Goal: Information Seeking & Learning: Learn about a topic

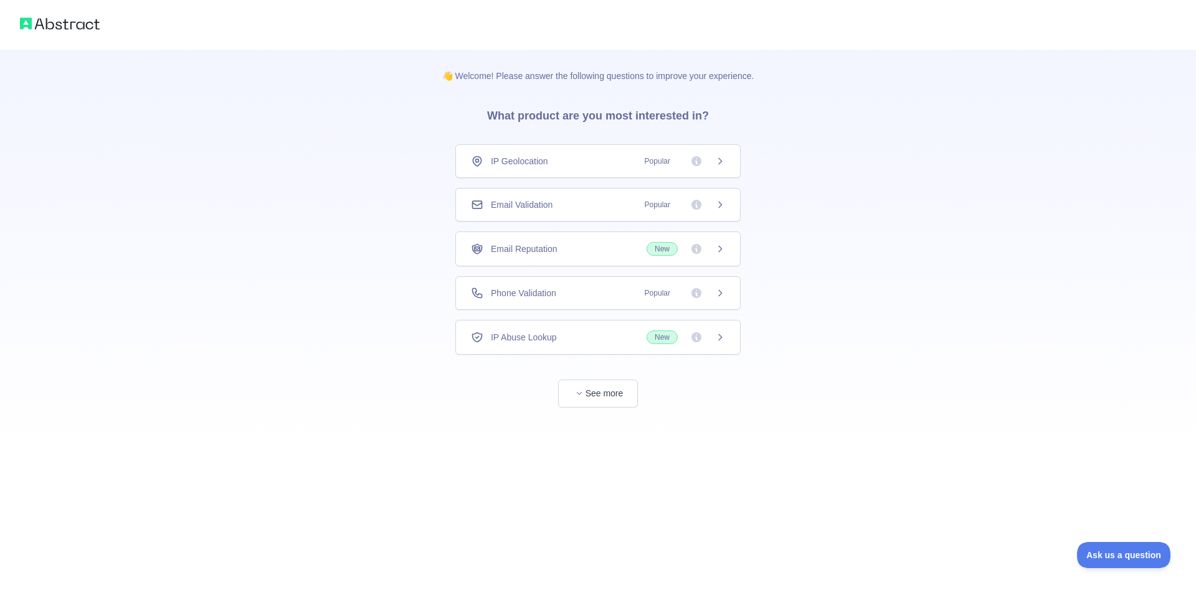
click at [135, 189] on div "👋 Welcome! Please answer the following questions to improve your experience. Wh…" at bounding box center [598, 229] width 1196 height 458
click at [710, 289] on span "Popular" at bounding box center [681, 293] width 88 height 12
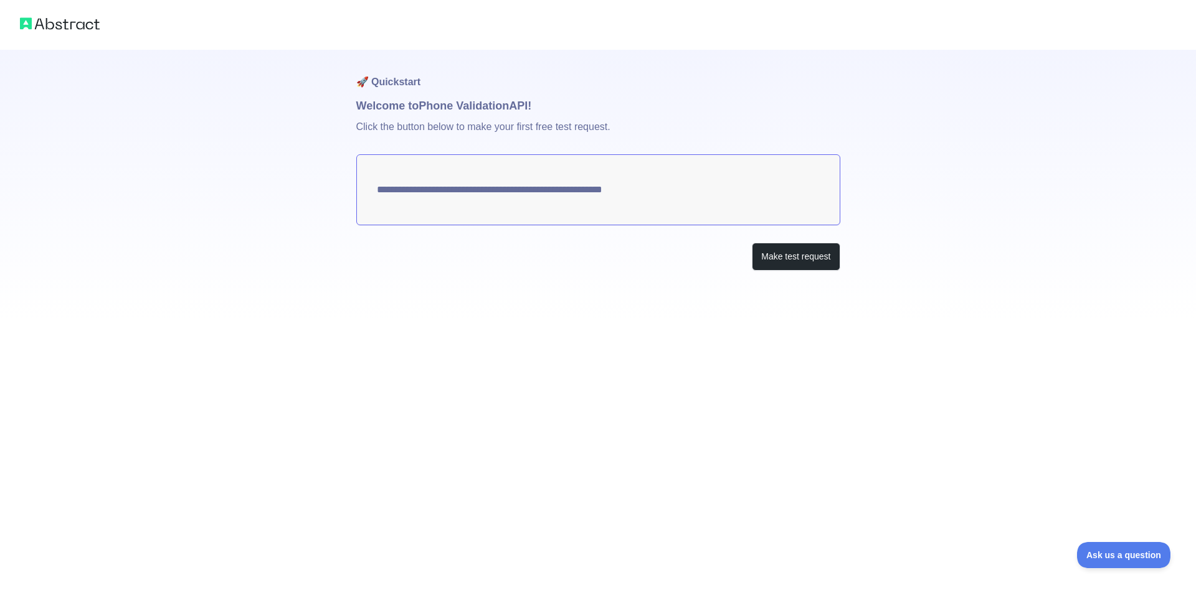
click at [504, 195] on textarea "**********" at bounding box center [598, 189] width 484 height 71
click at [808, 260] on button "Make test request" at bounding box center [796, 257] width 88 height 28
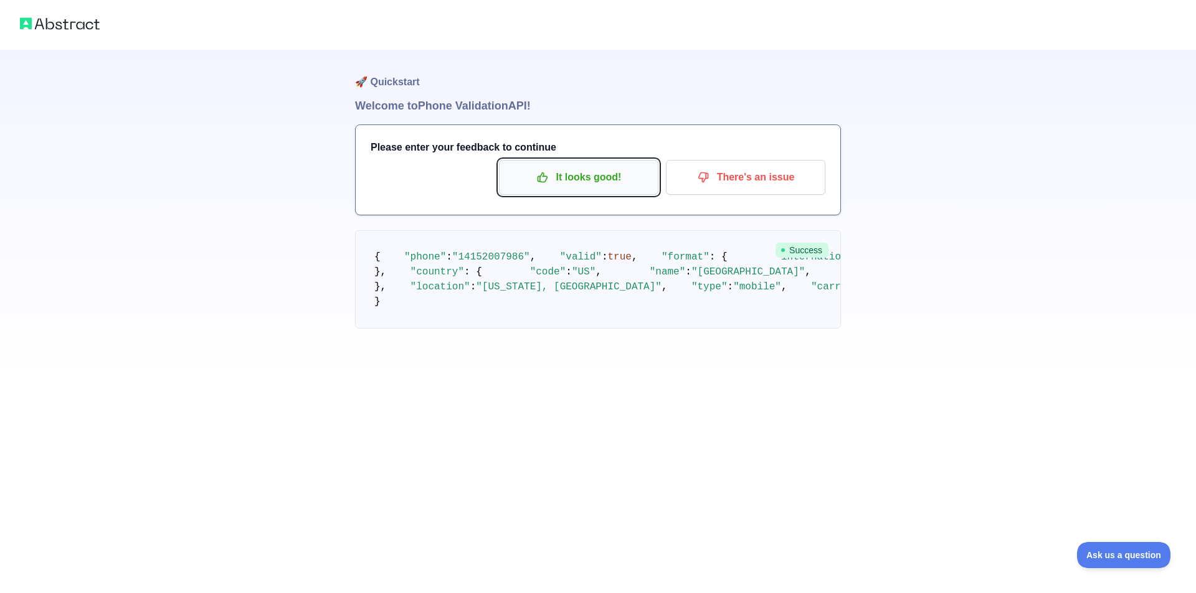
click at [552, 173] on p "It looks good!" at bounding box center [578, 177] width 141 height 21
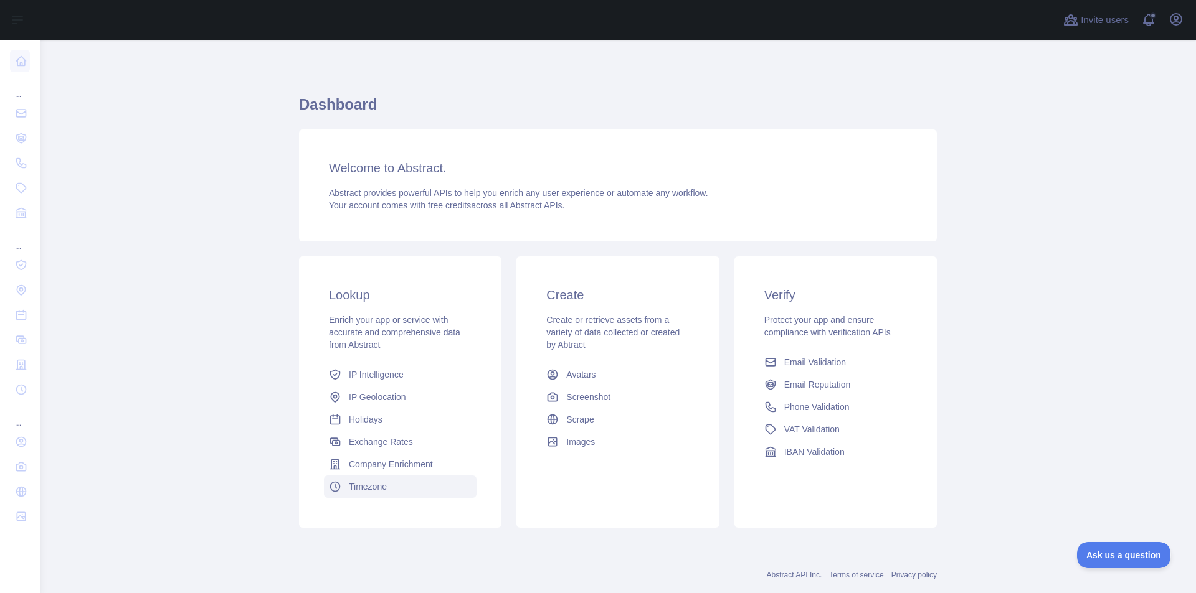
click at [380, 487] on span "Timezone" at bounding box center [368, 487] width 38 height 12
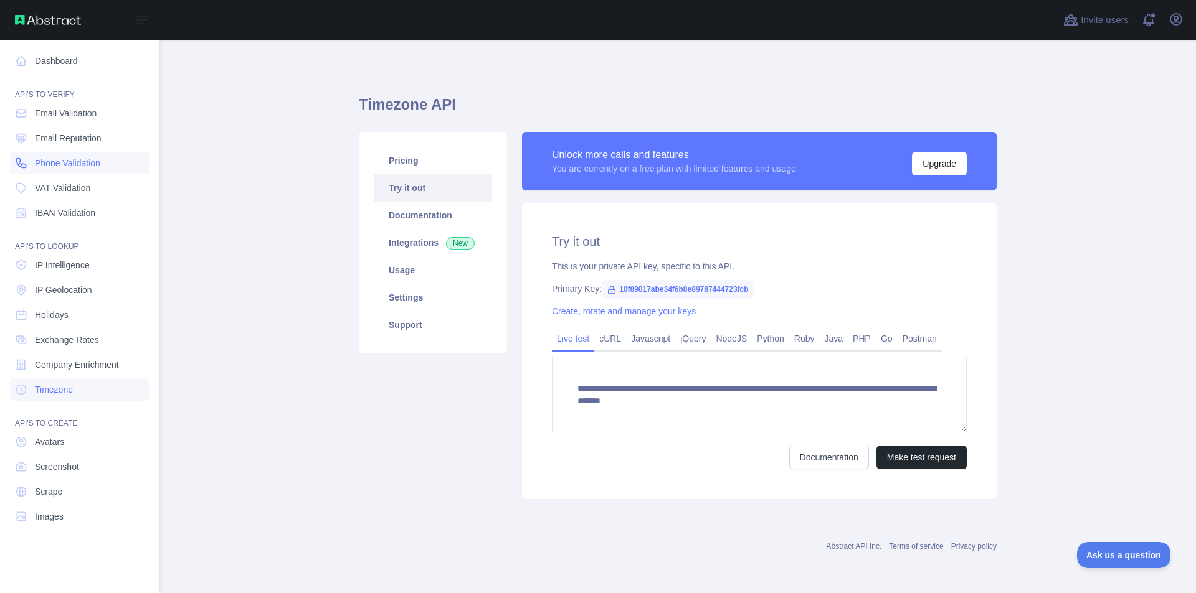
click at [38, 163] on span "Phone Validation" at bounding box center [67, 163] width 65 height 12
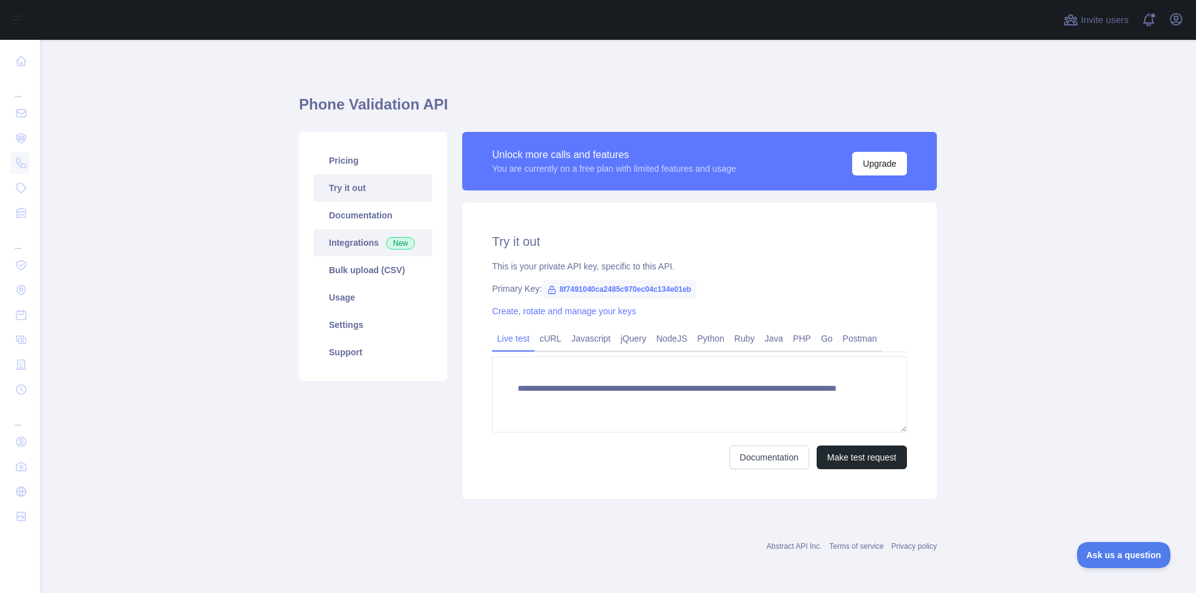
click at [355, 241] on link "Integrations New" at bounding box center [373, 242] width 118 height 27
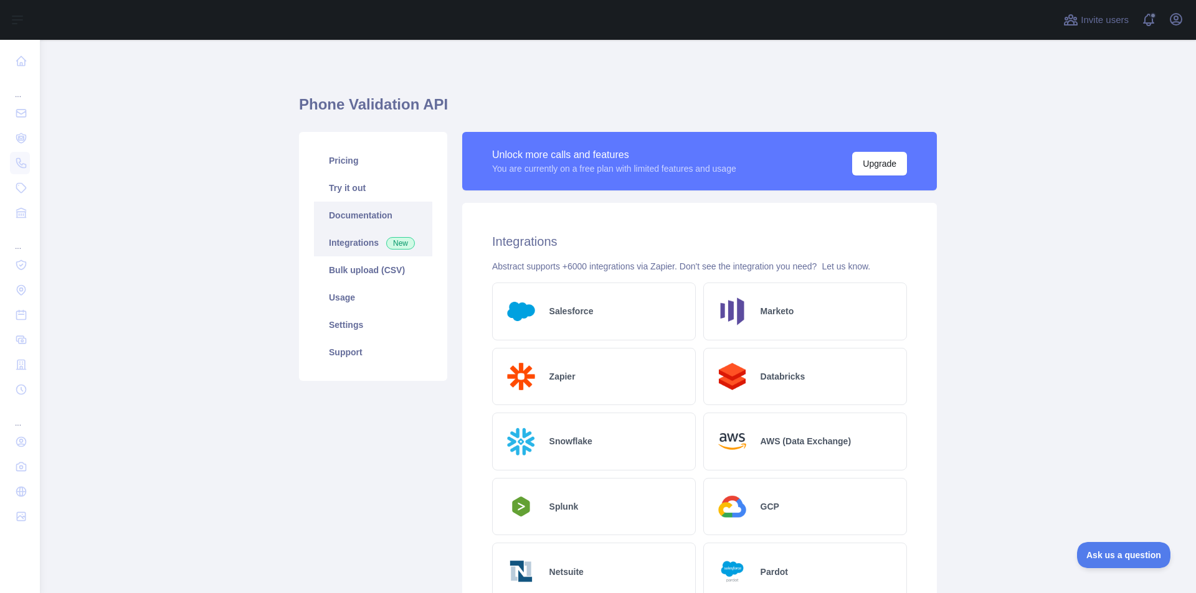
click at [357, 214] on link "Documentation" at bounding box center [373, 215] width 118 height 27
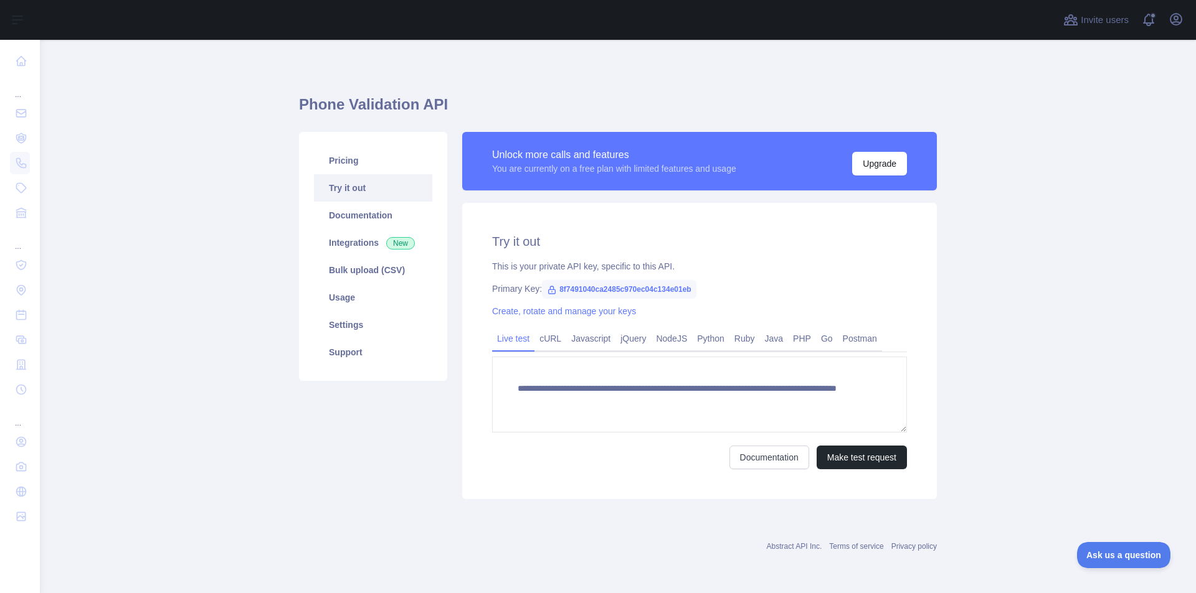
click at [588, 291] on span "8f7491040ca2485c970ec04c134e01eb" at bounding box center [619, 289] width 154 height 19
